Goal: Information Seeking & Learning: Learn about a topic

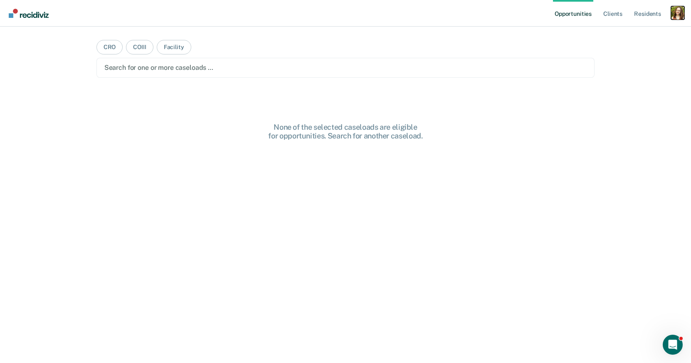
click at [680, 14] on div "Profile dropdown button" at bounding box center [677, 12] width 13 height 13
click at [623, 32] on link "Profile" at bounding box center [644, 33] width 67 height 7
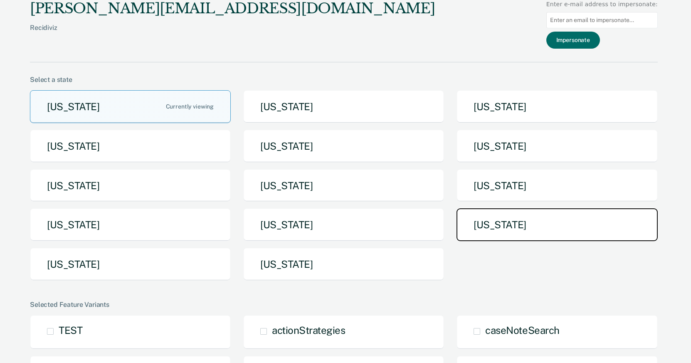
click at [477, 217] on button "Tennessee" at bounding box center [557, 224] width 201 height 33
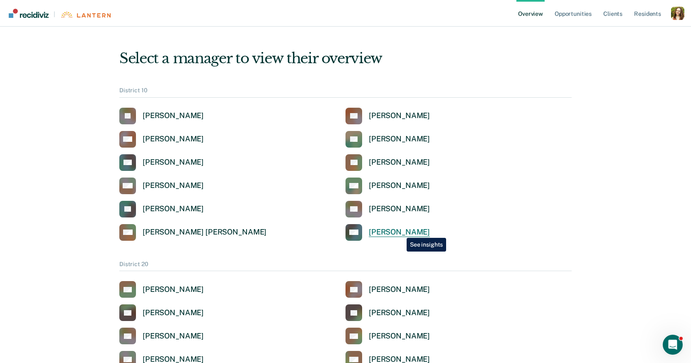
click at [400, 232] on div "Kelci Wright" at bounding box center [399, 232] width 61 height 10
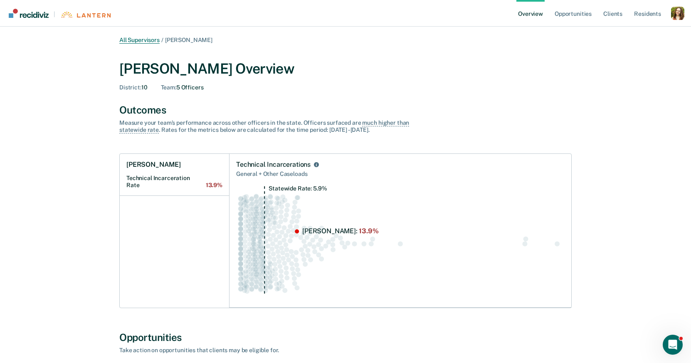
click at [136, 41] on link "All Supervisors" at bounding box center [139, 40] width 40 height 7
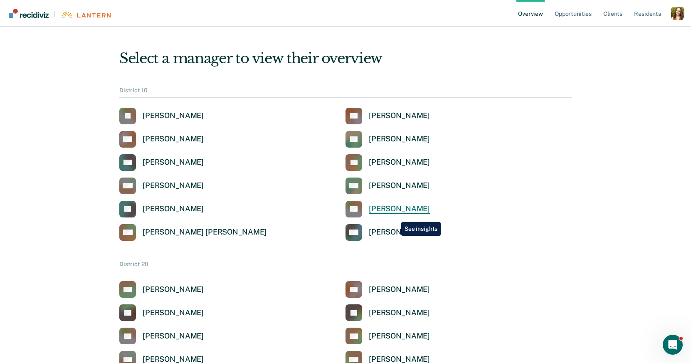
click at [395, 211] on div "David Tankersley" at bounding box center [399, 209] width 61 height 10
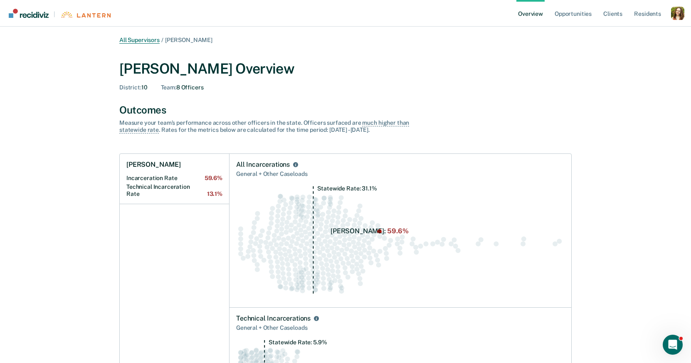
click at [133, 37] on link "All Supervisors" at bounding box center [139, 40] width 40 height 7
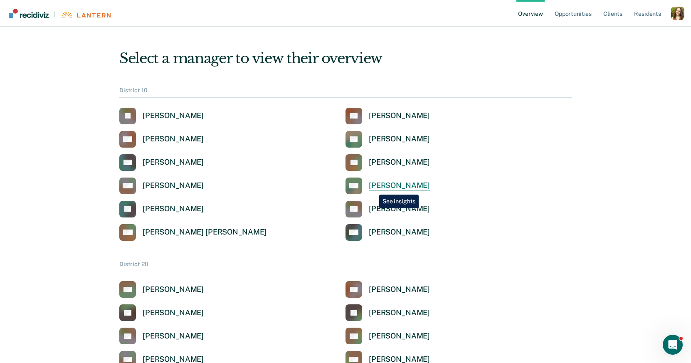
click at [373, 188] on div "Steven Mullikin" at bounding box center [399, 186] width 61 height 10
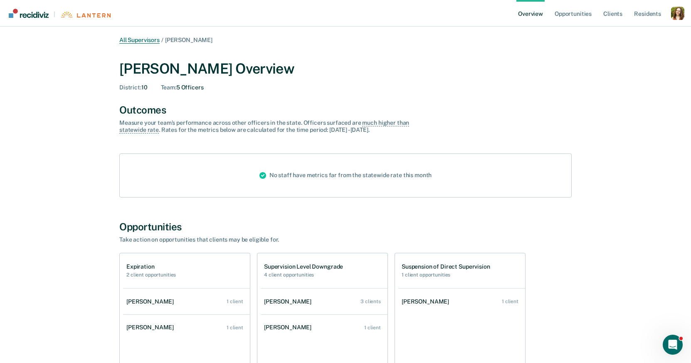
click at [142, 42] on link "All Supervisors" at bounding box center [139, 40] width 40 height 7
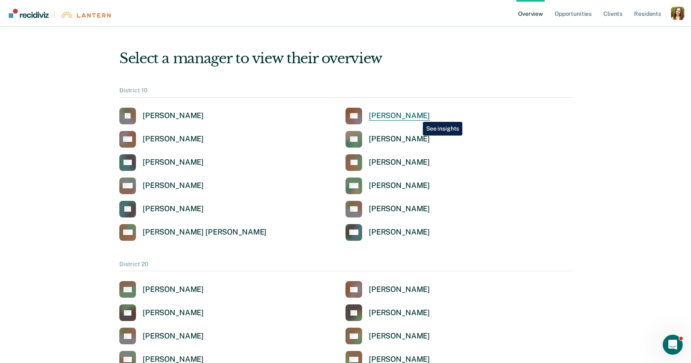
click at [415, 116] on div "Tamara Chappell" at bounding box center [399, 116] width 61 height 10
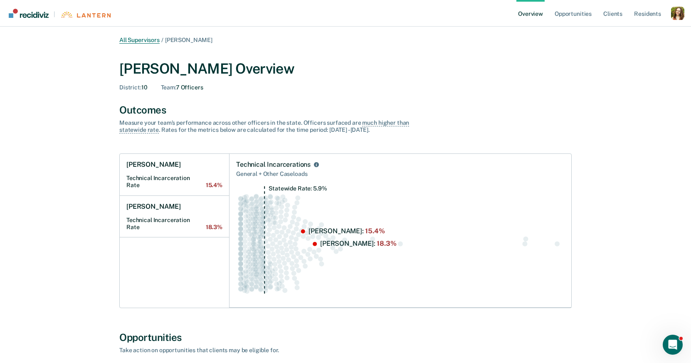
click at [143, 39] on link "All Supervisors" at bounding box center [139, 40] width 40 height 7
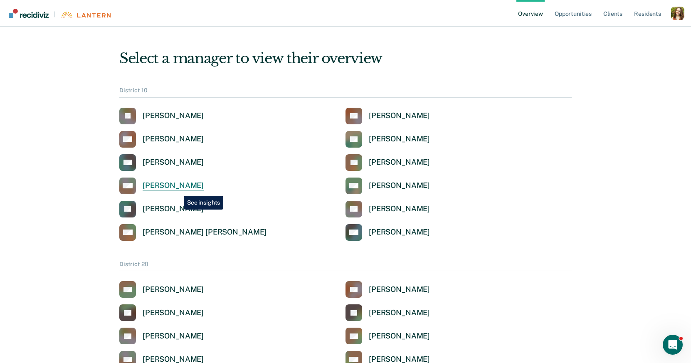
click at [178, 190] on div "Melanie Morelock" at bounding box center [173, 186] width 61 height 10
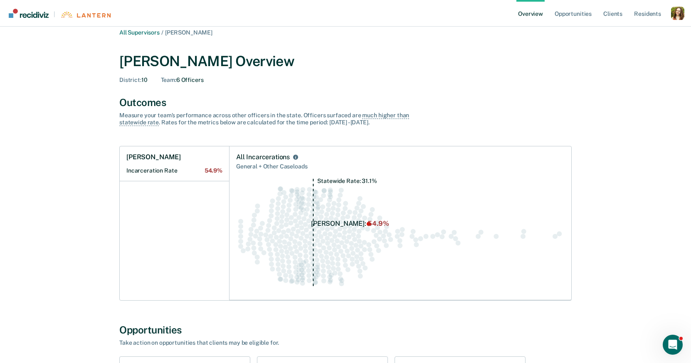
scroll to position [5, 0]
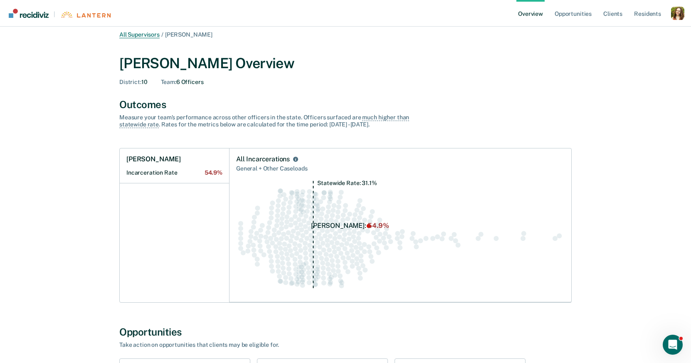
click at [137, 34] on link "All Supervisors" at bounding box center [139, 34] width 40 height 7
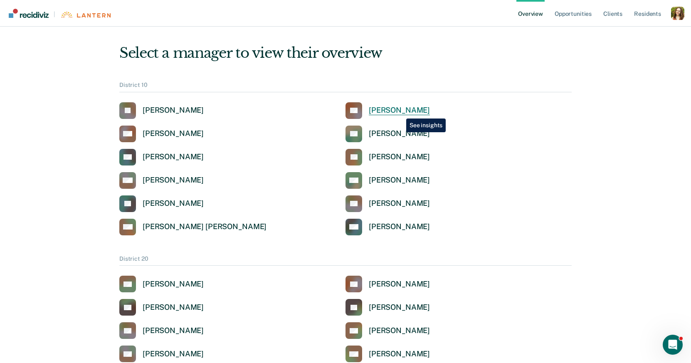
click at [400, 112] on div "Tamara Chappell" at bounding box center [399, 111] width 61 height 10
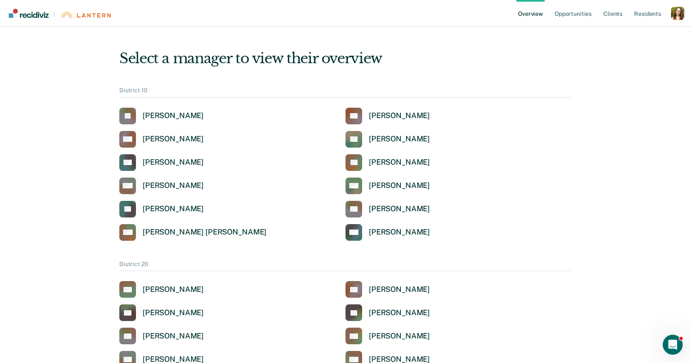
scroll to position [5, 0]
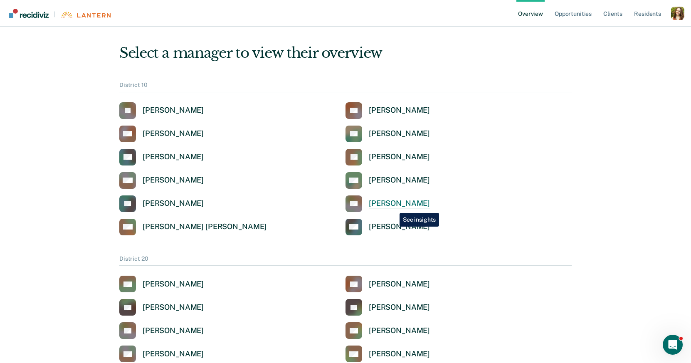
click at [393, 207] on div "David Tankersley" at bounding box center [399, 204] width 61 height 10
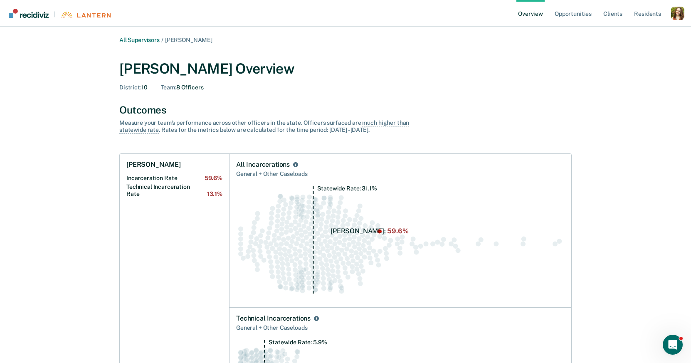
click at [143, 39] on link "All Supervisors" at bounding box center [139, 40] width 40 height 7
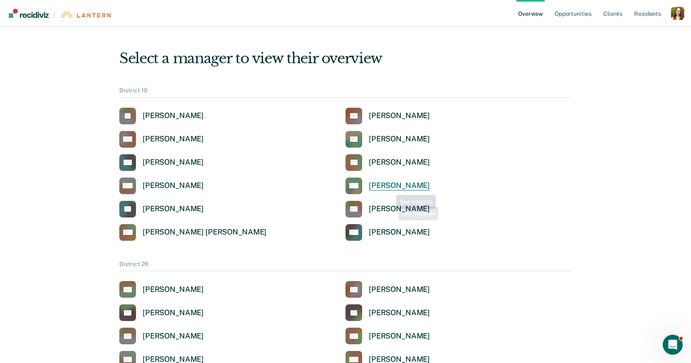
click at [388, 184] on div "Steven Mullikin" at bounding box center [399, 186] width 61 height 10
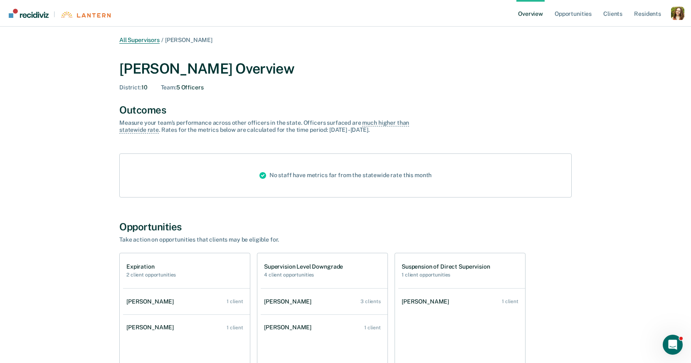
click at [148, 41] on link "All Supervisors" at bounding box center [139, 40] width 40 height 7
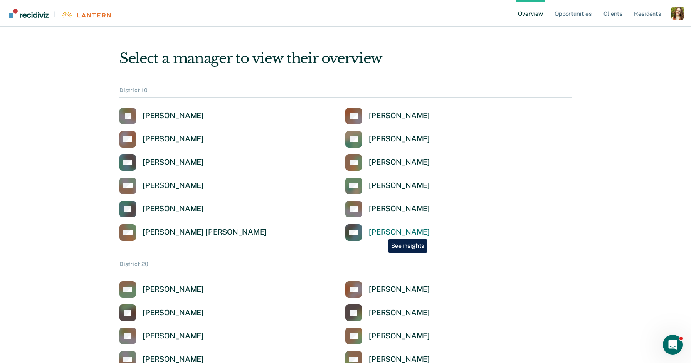
click at [382, 233] on div "Kelci Wright" at bounding box center [399, 232] width 61 height 10
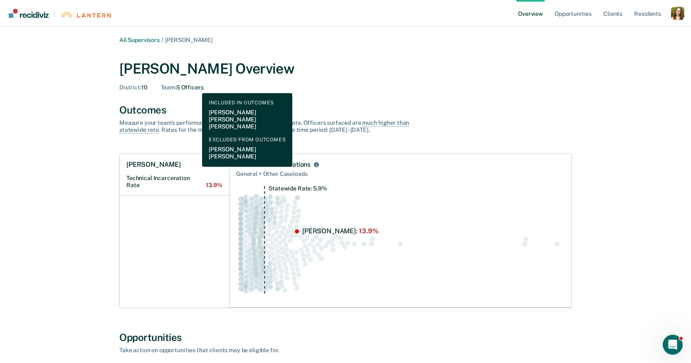
click at [196, 87] on div "Team : 5 Officers" at bounding box center [182, 87] width 43 height 7
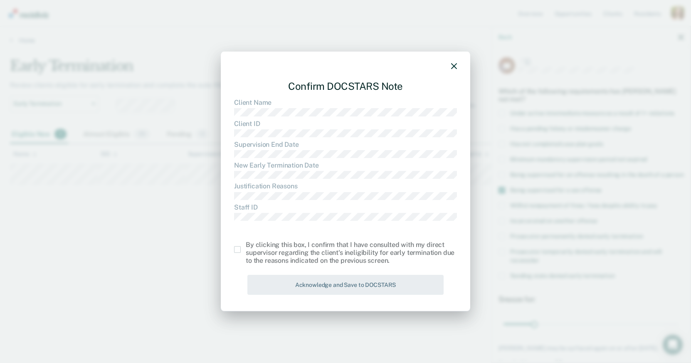
scroll to position [43, 0]
